Goal: Task Accomplishment & Management: Manage account settings

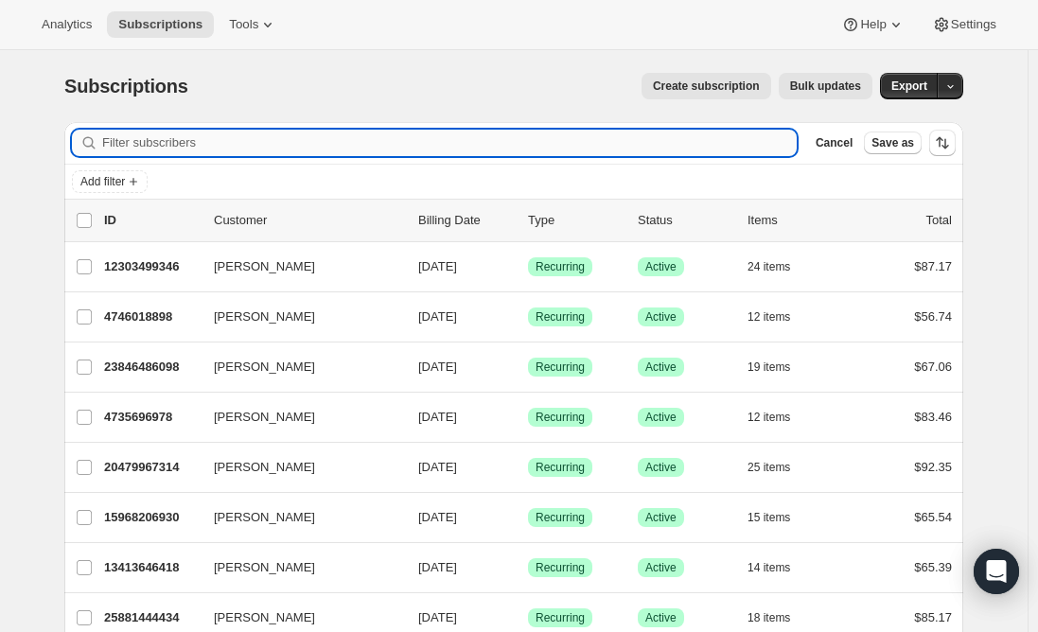
click at [403, 145] on input "Filter subscribers" at bounding box center [449, 143] width 694 height 26
click at [132, 135] on input "Filter subscribers" at bounding box center [449, 143] width 694 height 26
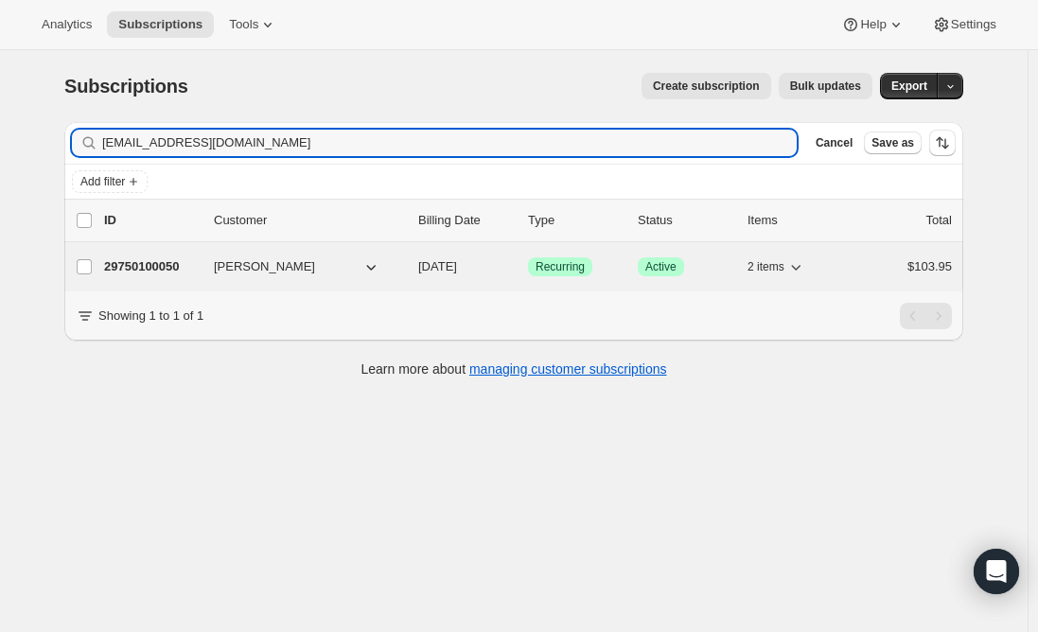
type input "[EMAIL_ADDRESS][DOMAIN_NAME]"
click at [148, 265] on p "29750100050" at bounding box center [151, 266] width 95 height 19
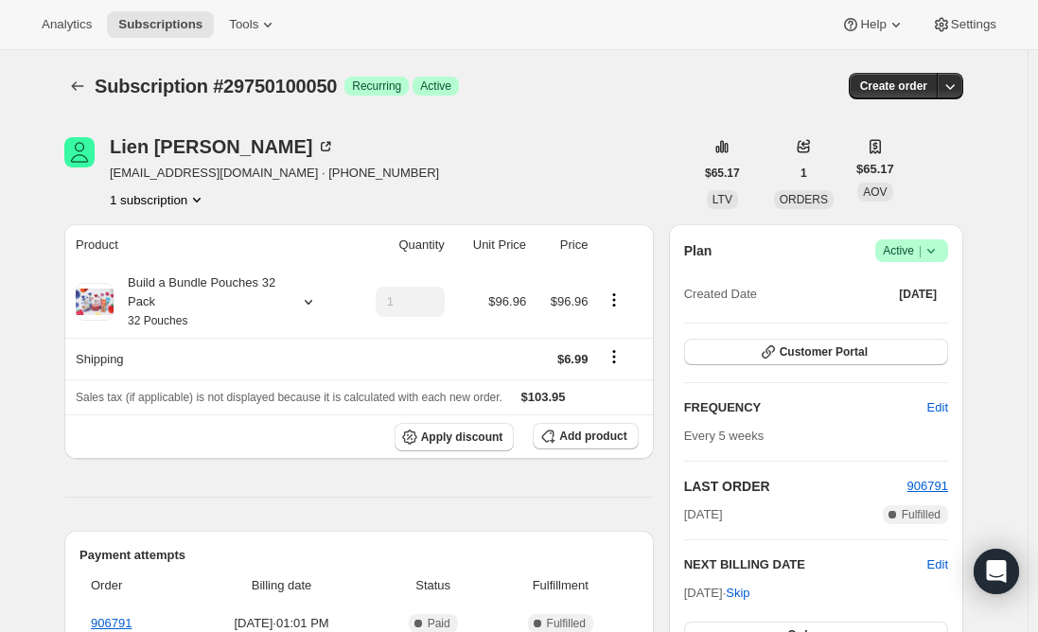
click at [907, 254] on span "Active |" at bounding box center [912, 250] width 58 height 19
click at [909, 318] on span "Cancel subscription" at bounding box center [917, 320] width 107 height 14
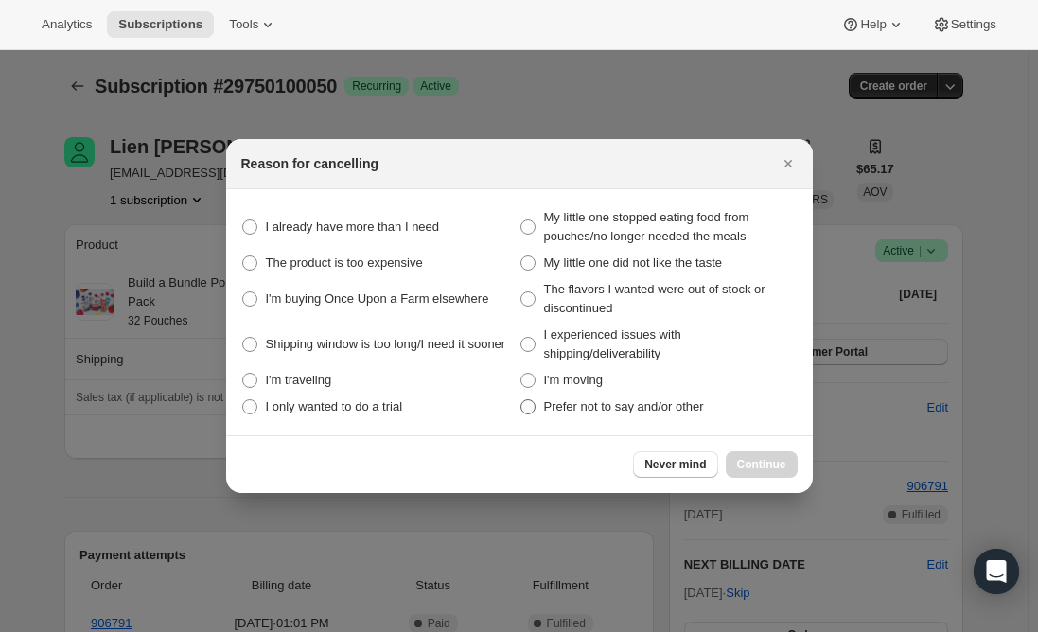
click at [524, 409] on span ":rsi:" at bounding box center [527, 406] width 15 height 15
click at [521, 400] on other "Prefer not to say and/or other" at bounding box center [520, 399] width 1 height 1
radio other "true"
click at [757, 454] on button "Continue" at bounding box center [761, 464] width 72 height 26
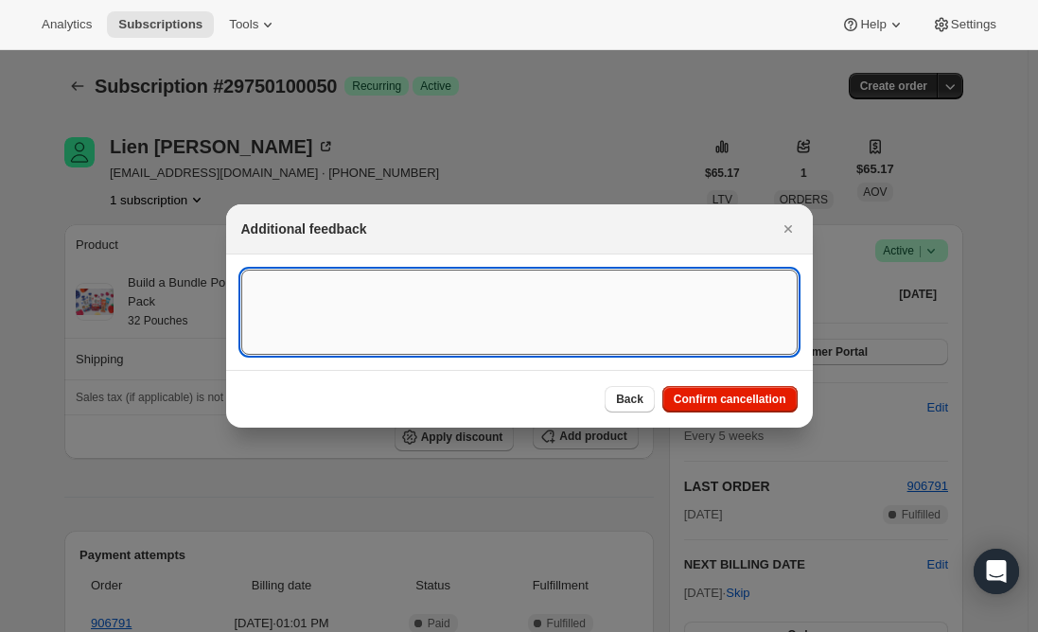
click at [494, 313] on textarea ":rsi:" at bounding box center [519, 312] width 556 height 85
type textarea "Canceled per req."
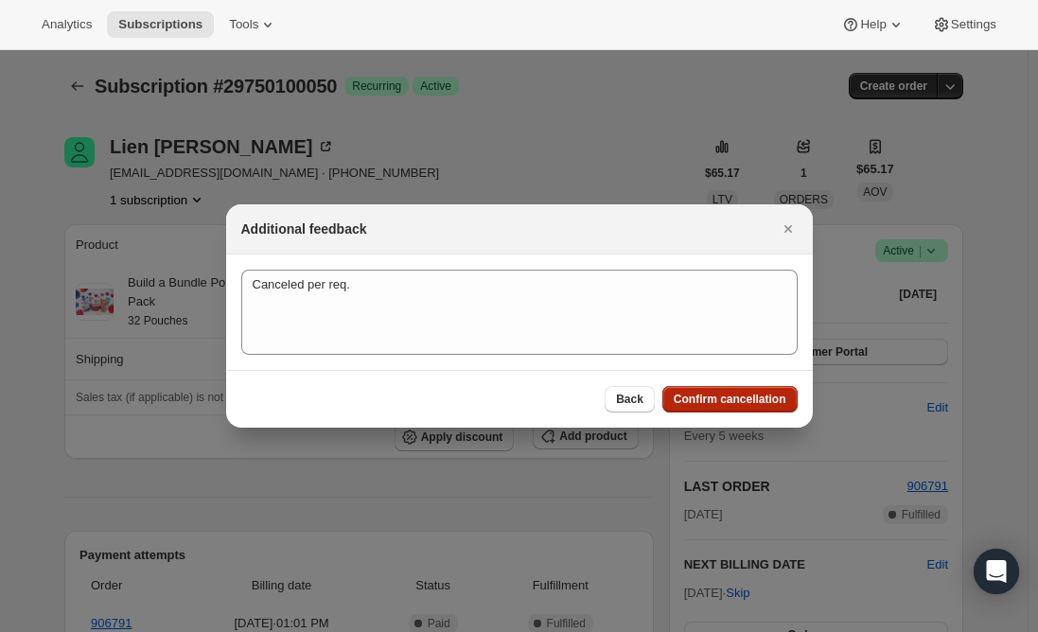
click at [697, 405] on span "Confirm cancellation" at bounding box center [729, 399] width 113 height 15
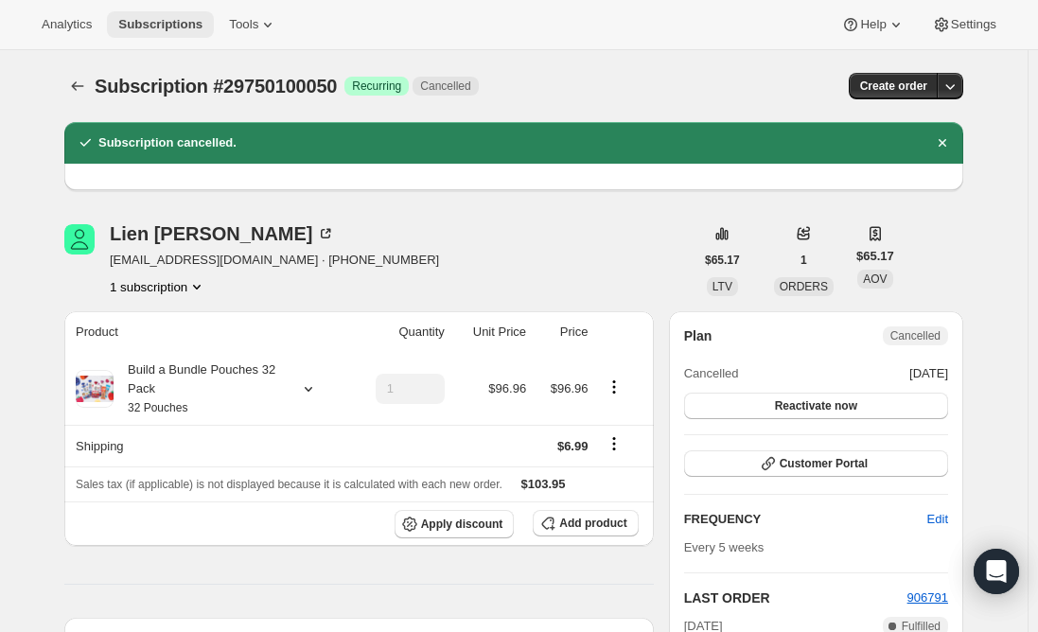
click at [145, 22] on span "Subscriptions" at bounding box center [160, 24] width 84 height 15
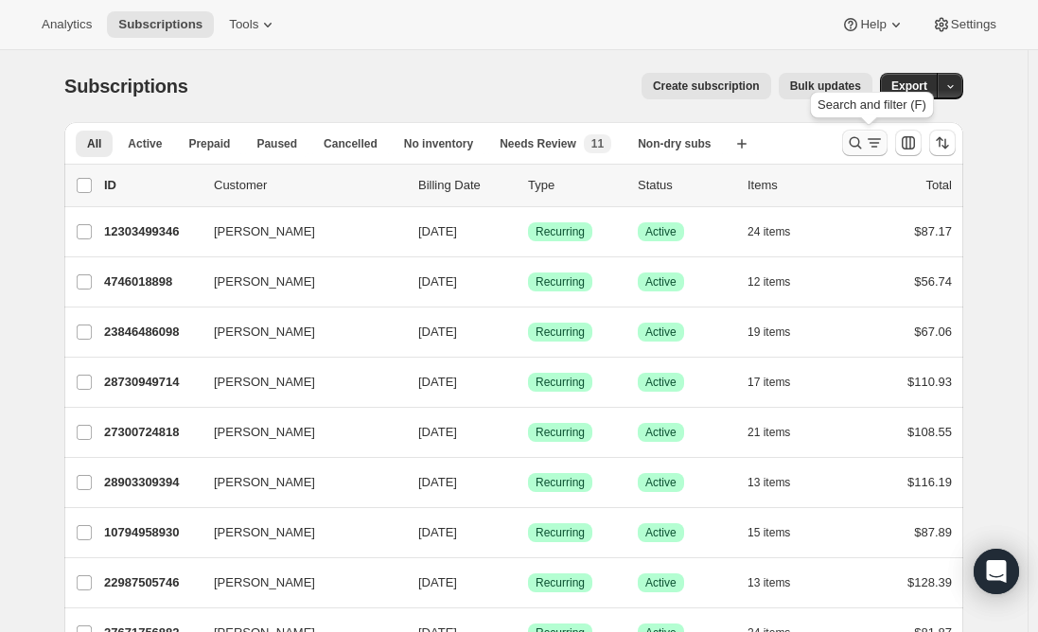
click at [872, 148] on icon "Search and filter results" at bounding box center [874, 142] width 19 height 19
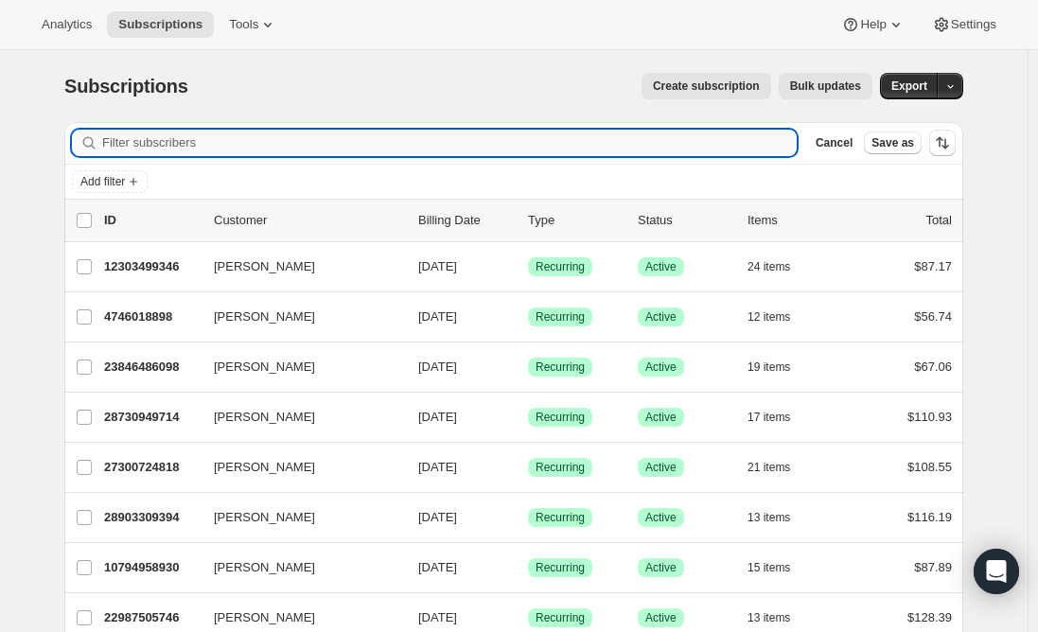
click at [240, 131] on input "Filter subscribers" at bounding box center [449, 143] width 694 height 26
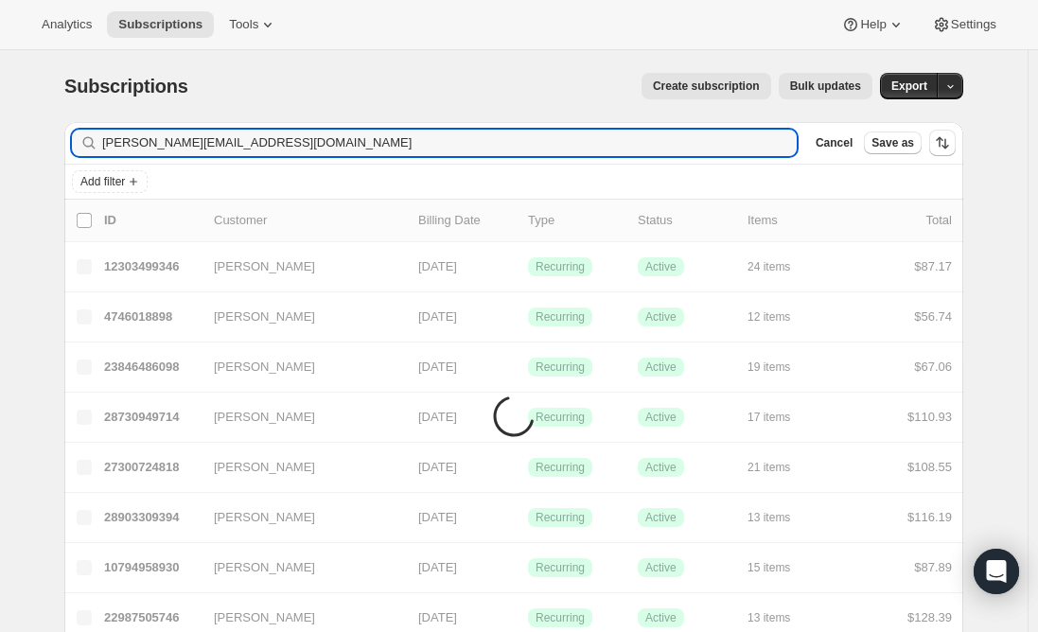
type input "graf.joanna85@gmail.com"
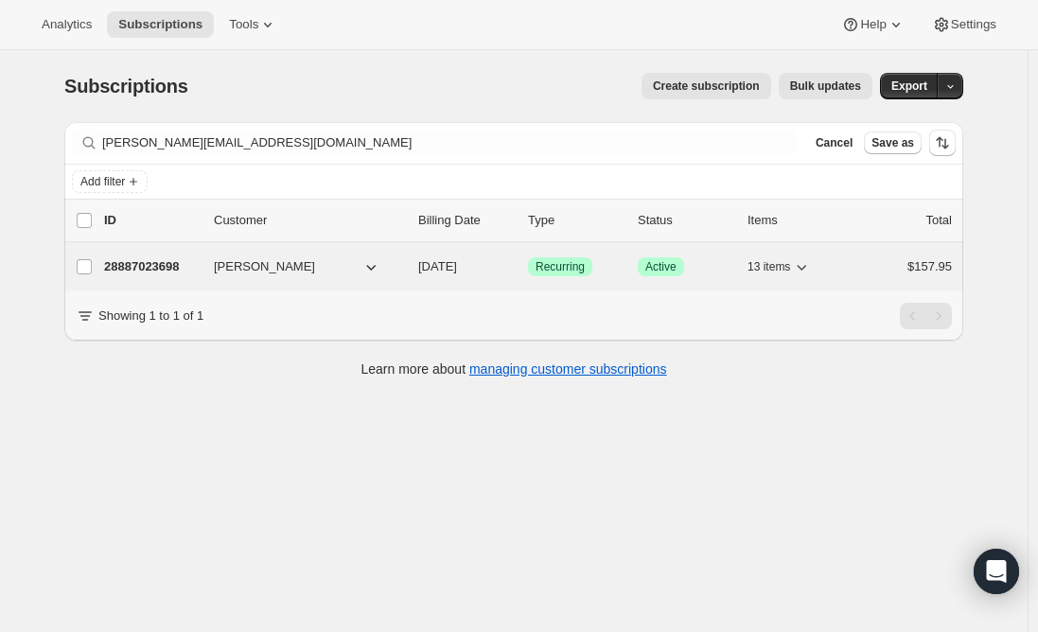
click at [133, 271] on p "28887023698" at bounding box center [151, 266] width 95 height 19
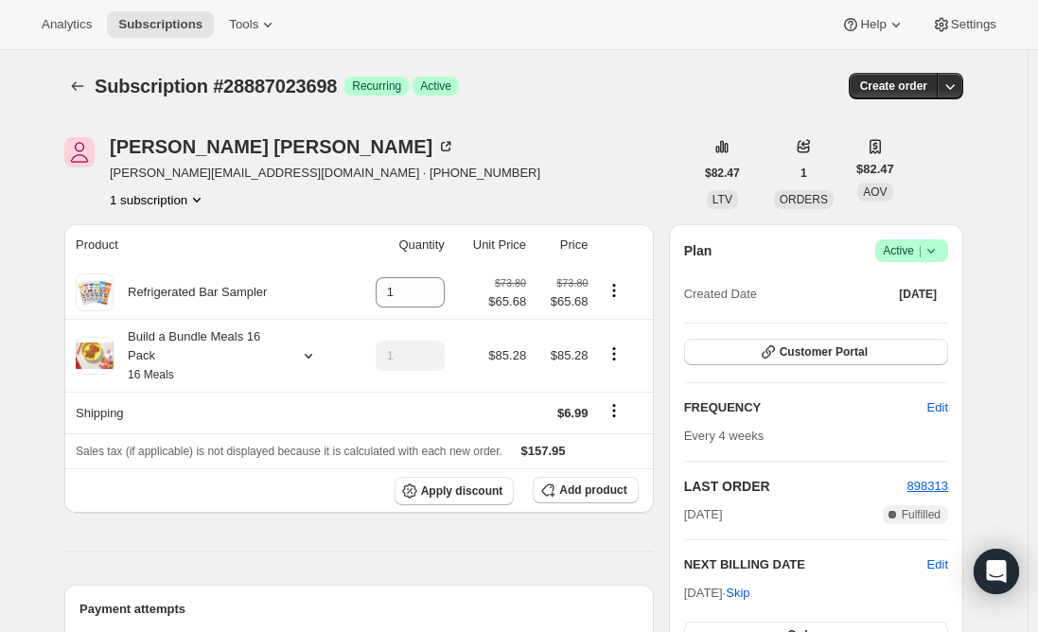
click at [911, 248] on span "Active |" at bounding box center [912, 250] width 58 height 19
click at [917, 329] on span "Cancel subscription" at bounding box center [917, 320] width 107 height 19
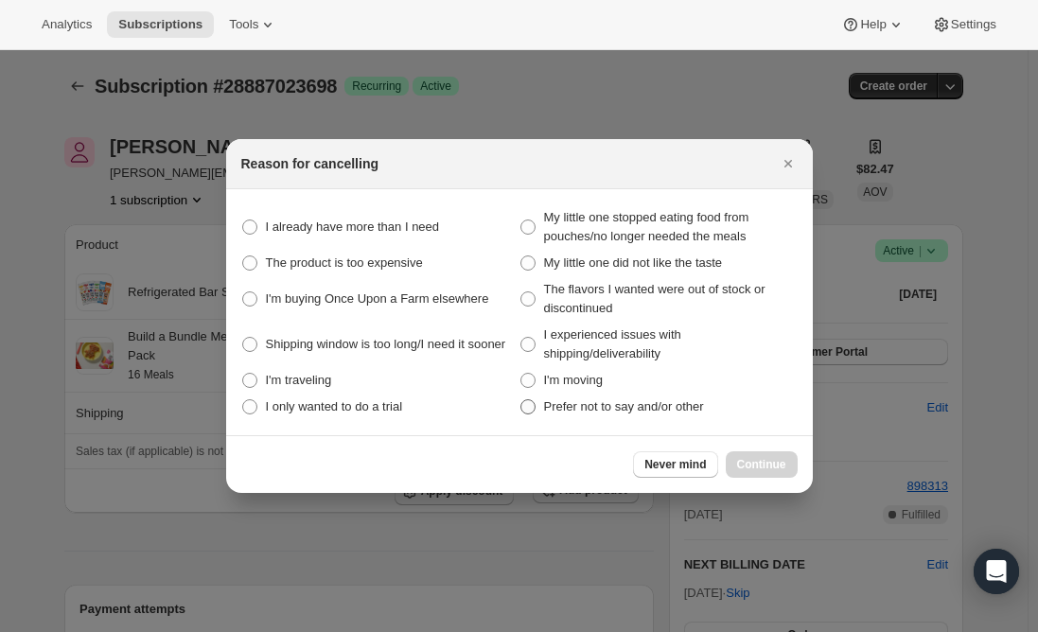
click at [528, 401] on span ":rse:" at bounding box center [527, 406] width 15 height 15
click at [521, 400] on other "Prefer not to say and/or other" at bounding box center [520, 399] width 1 height 1
radio other "true"
click at [758, 465] on span "Continue" at bounding box center [761, 464] width 49 height 15
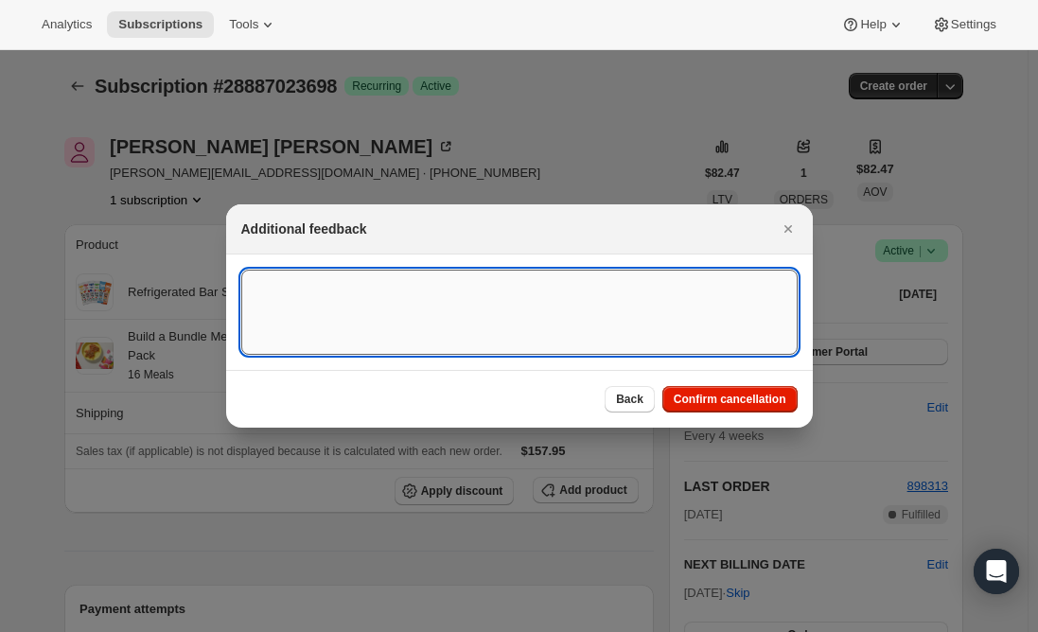
click at [318, 297] on textarea ":rse:" at bounding box center [519, 312] width 556 height 85
click at [630, 407] on button "Back" at bounding box center [629, 399] width 50 height 26
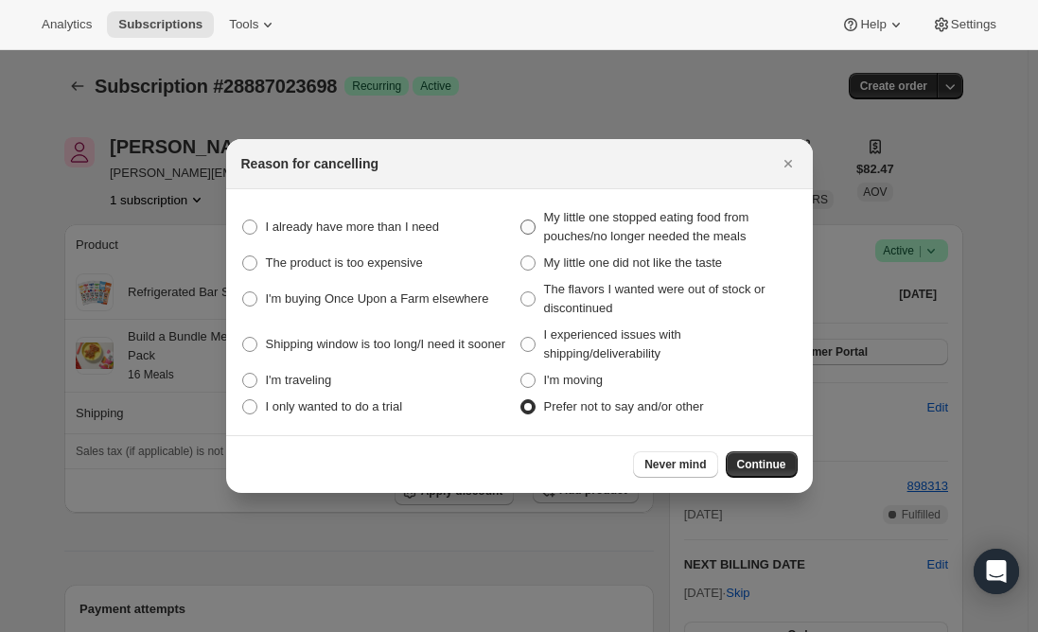
click at [529, 225] on span ":rse:" at bounding box center [527, 226] width 15 height 15
click at [521, 220] on meals "My little one stopped eating food from pouches/no longer needed the meals" at bounding box center [520, 219] width 1 height 1
radio meals "true"
radio other "false"
click at [755, 460] on span "Continue" at bounding box center [761, 464] width 49 height 15
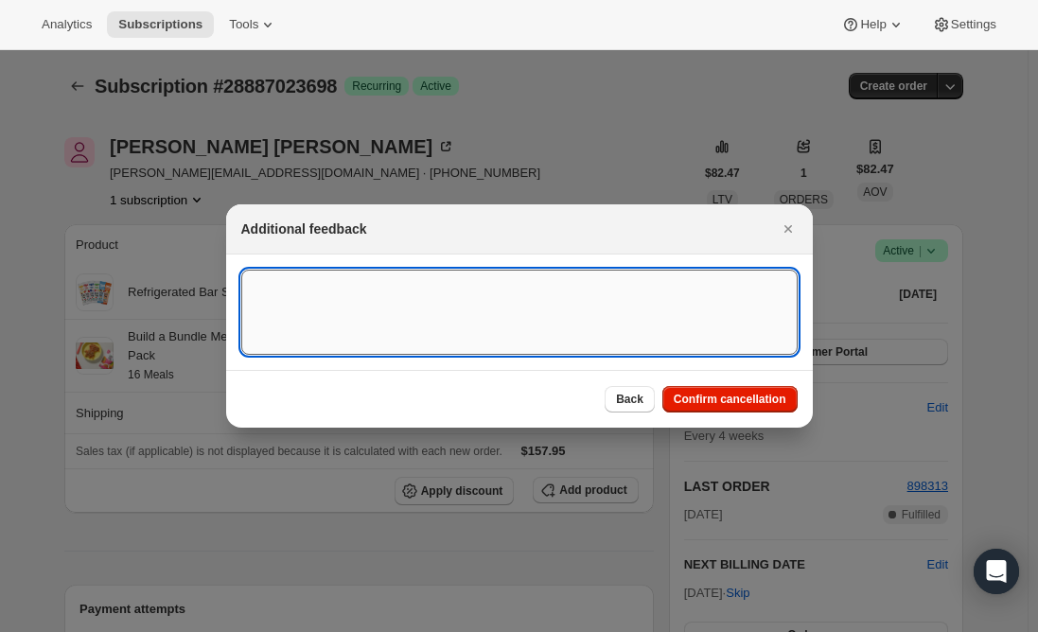
click at [302, 288] on textarea ":rse:" at bounding box center [519, 312] width 556 height 85
type textarea "Canceled per phone call."
click at [725, 390] on button "Confirm cancellation" at bounding box center [729, 399] width 135 height 26
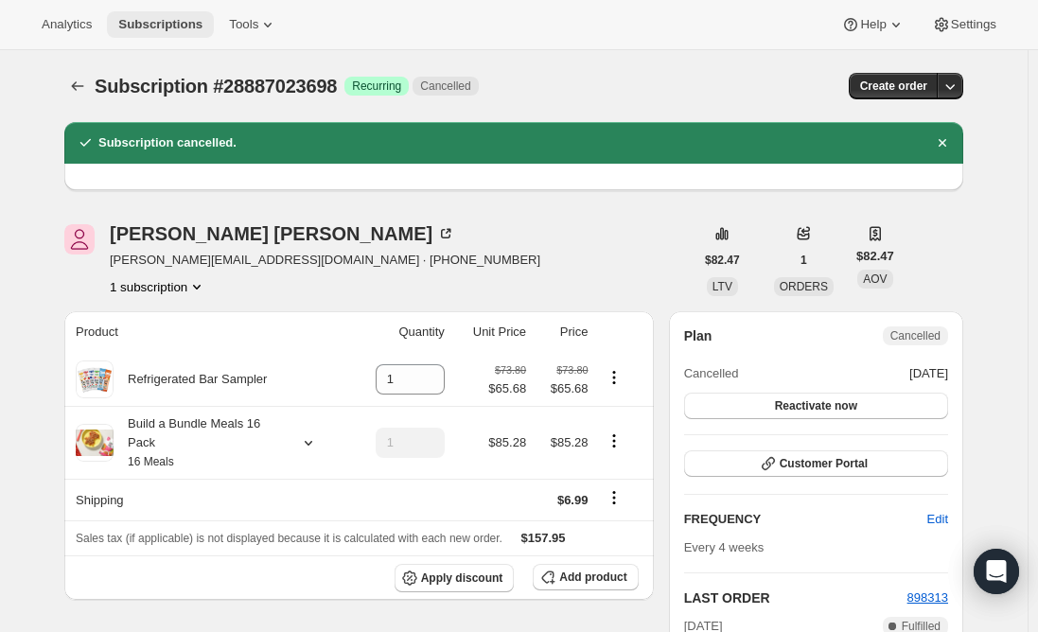
click at [149, 17] on span "Subscriptions" at bounding box center [160, 24] width 84 height 15
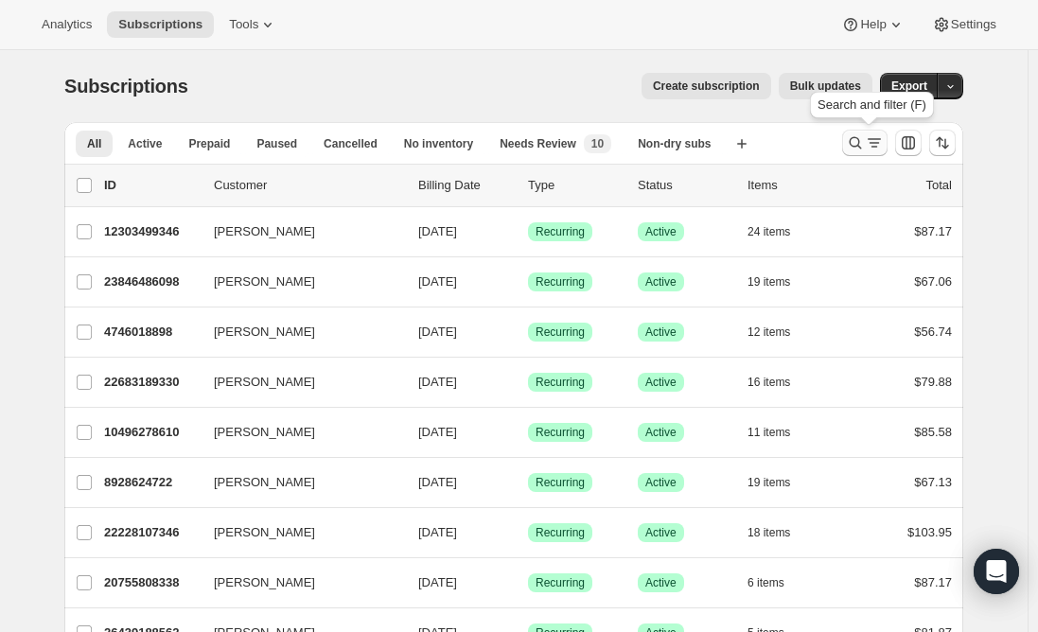
click at [847, 139] on button "Search and filter results" at bounding box center [864, 143] width 45 height 26
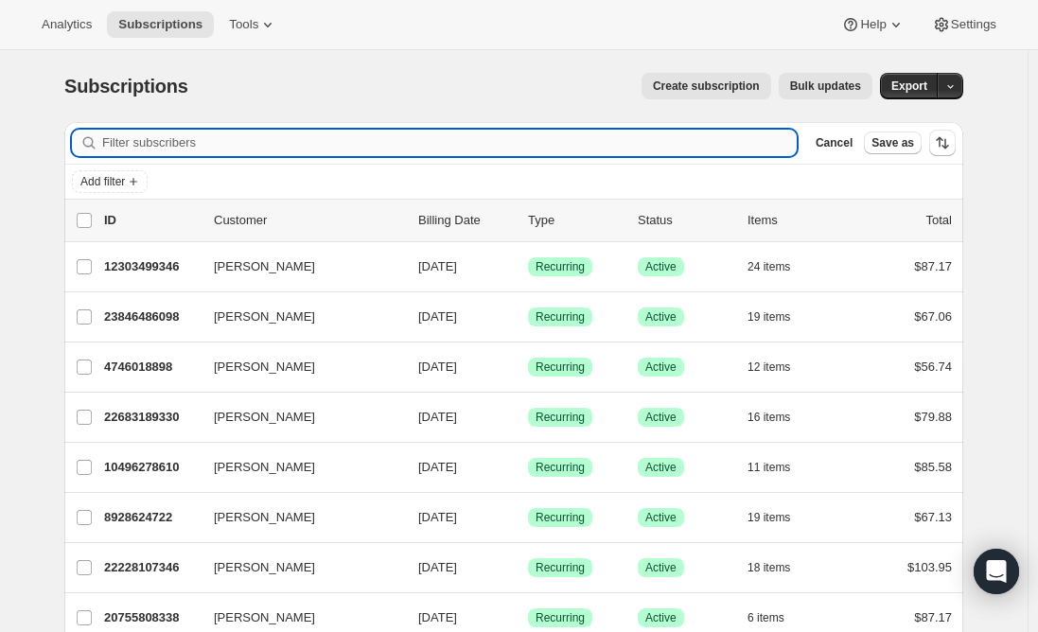
click at [360, 149] on input "Filter subscribers" at bounding box center [449, 143] width 694 height 26
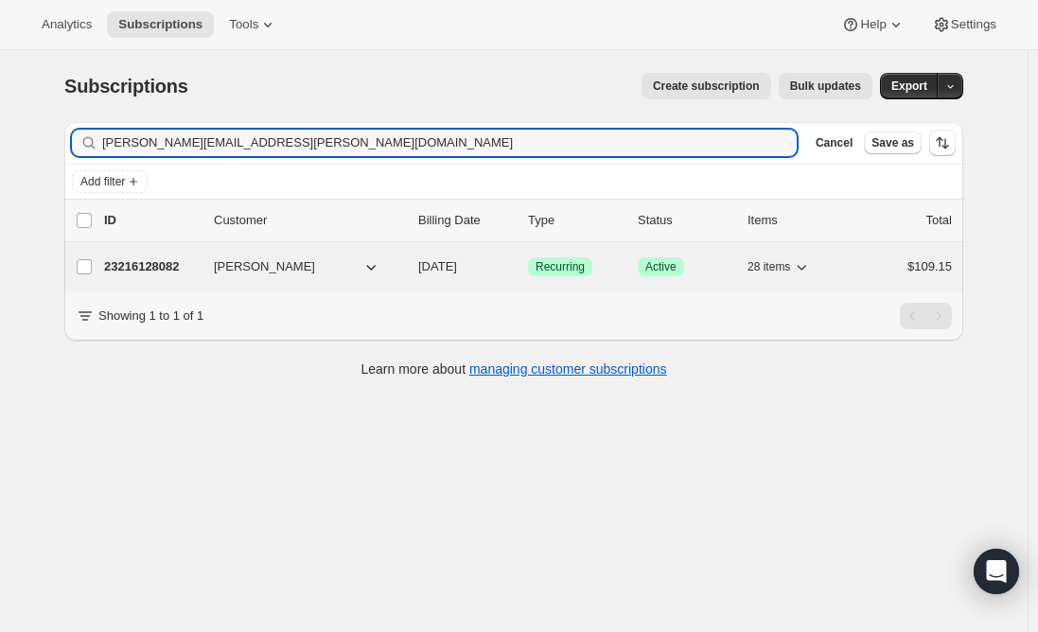
type input "deidra.whittaker@gmail.com"
click at [137, 261] on p "23216128082" at bounding box center [151, 266] width 95 height 19
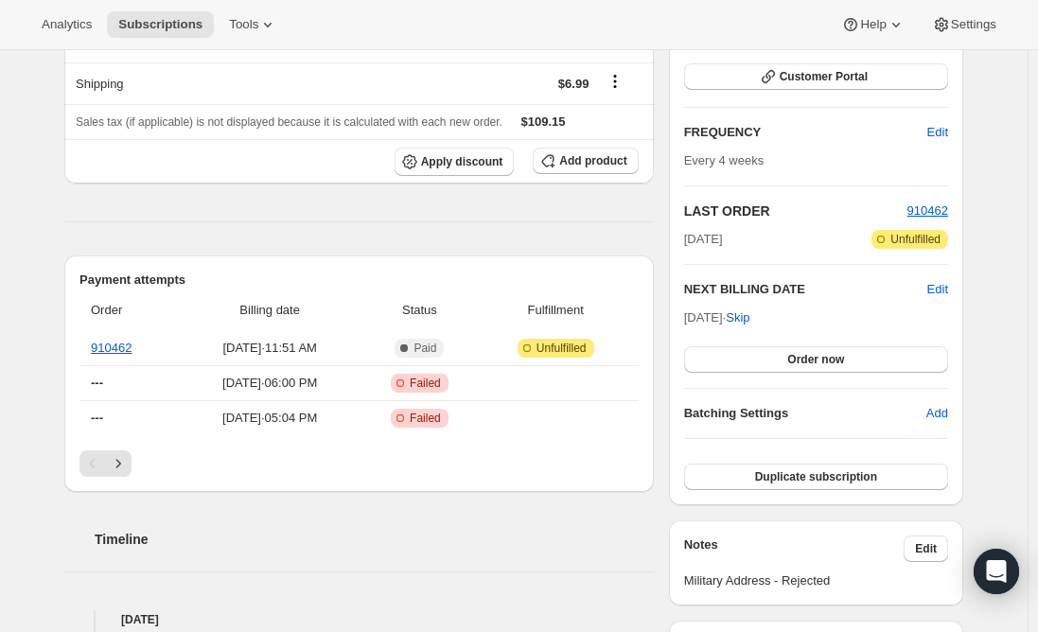
scroll to position [284, 0]
